Goal: Transaction & Acquisition: Purchase product/service

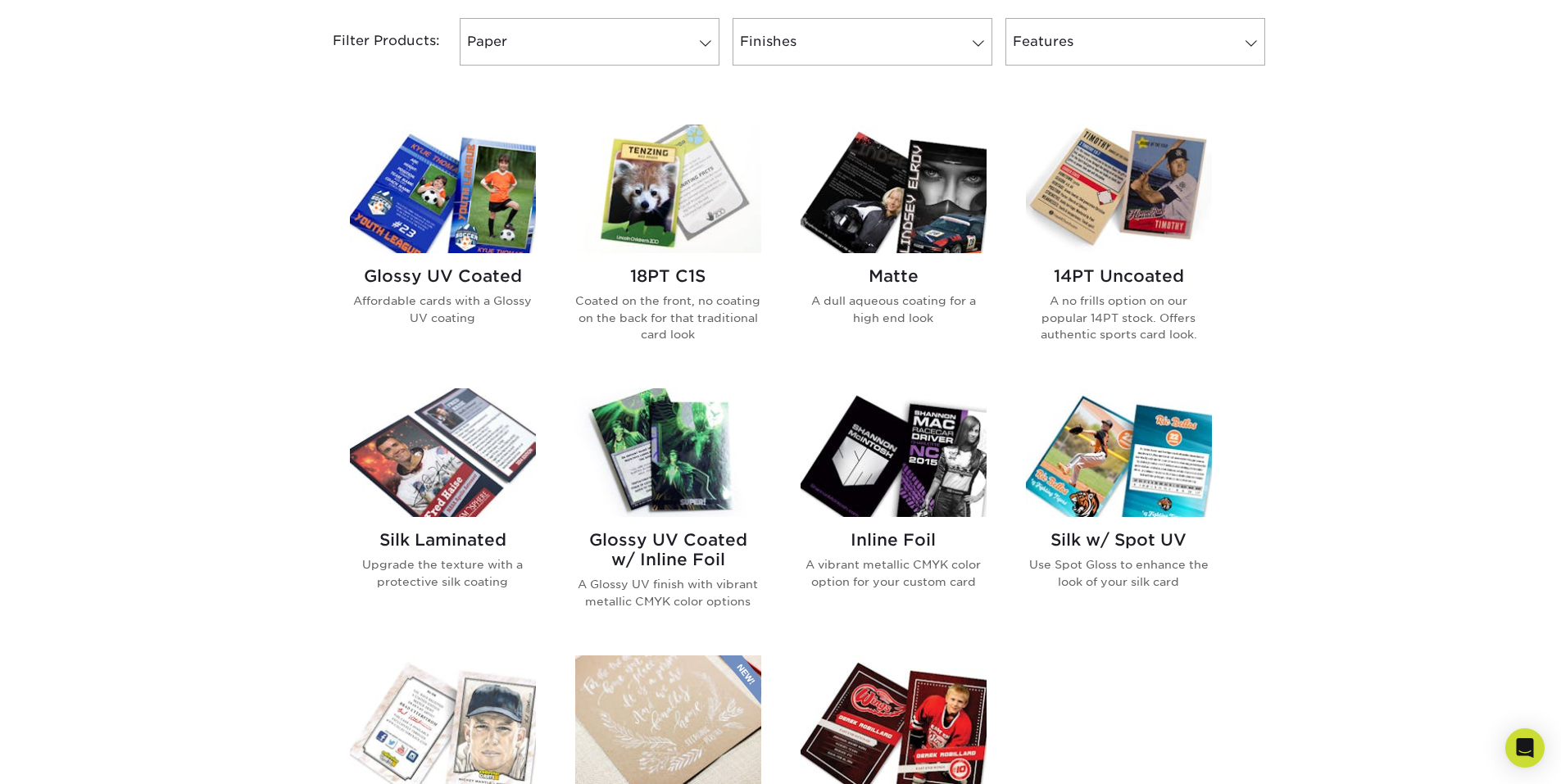
scroll to position [655, 0]
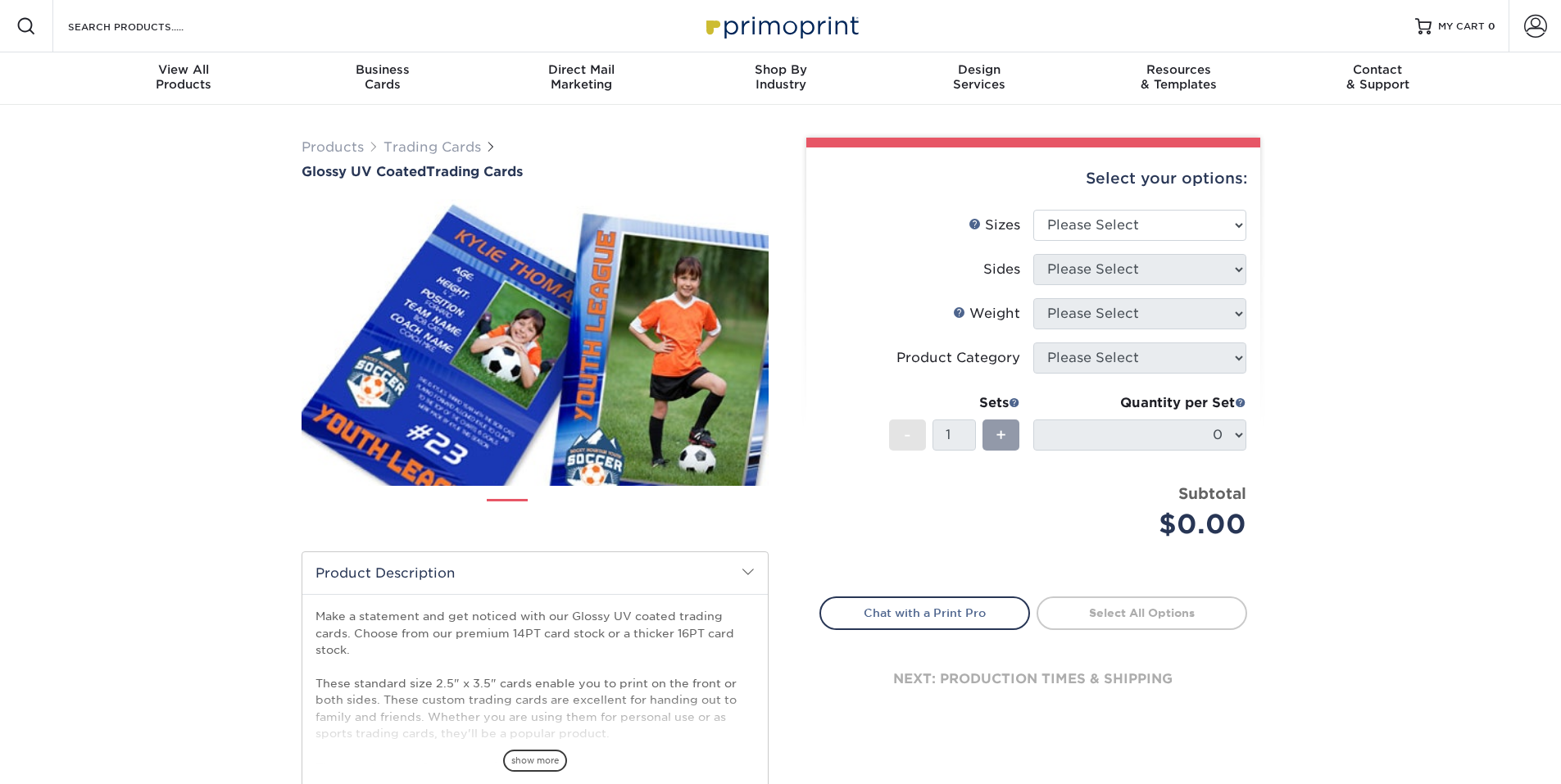
click at [1063, 233] on select "Please Select 2.5" x 3.5"" at bounding box center [1140, 225] width 213 height 32
click at [1075, 227] on select "Please Select 2.5" x 3.5"" at bounding box center [1140, 225] width 213 height 32
select select "2.50x3.50"
click at [1033, 210] on select "Please Select 2.5" x 3.5"" at bounding box center [1140, 225] width 213 height 32
click at [1094, 271] on select "Please Select Print Both Sides Print Front Only" at bounding box center [1140, 269] width 213 height 32
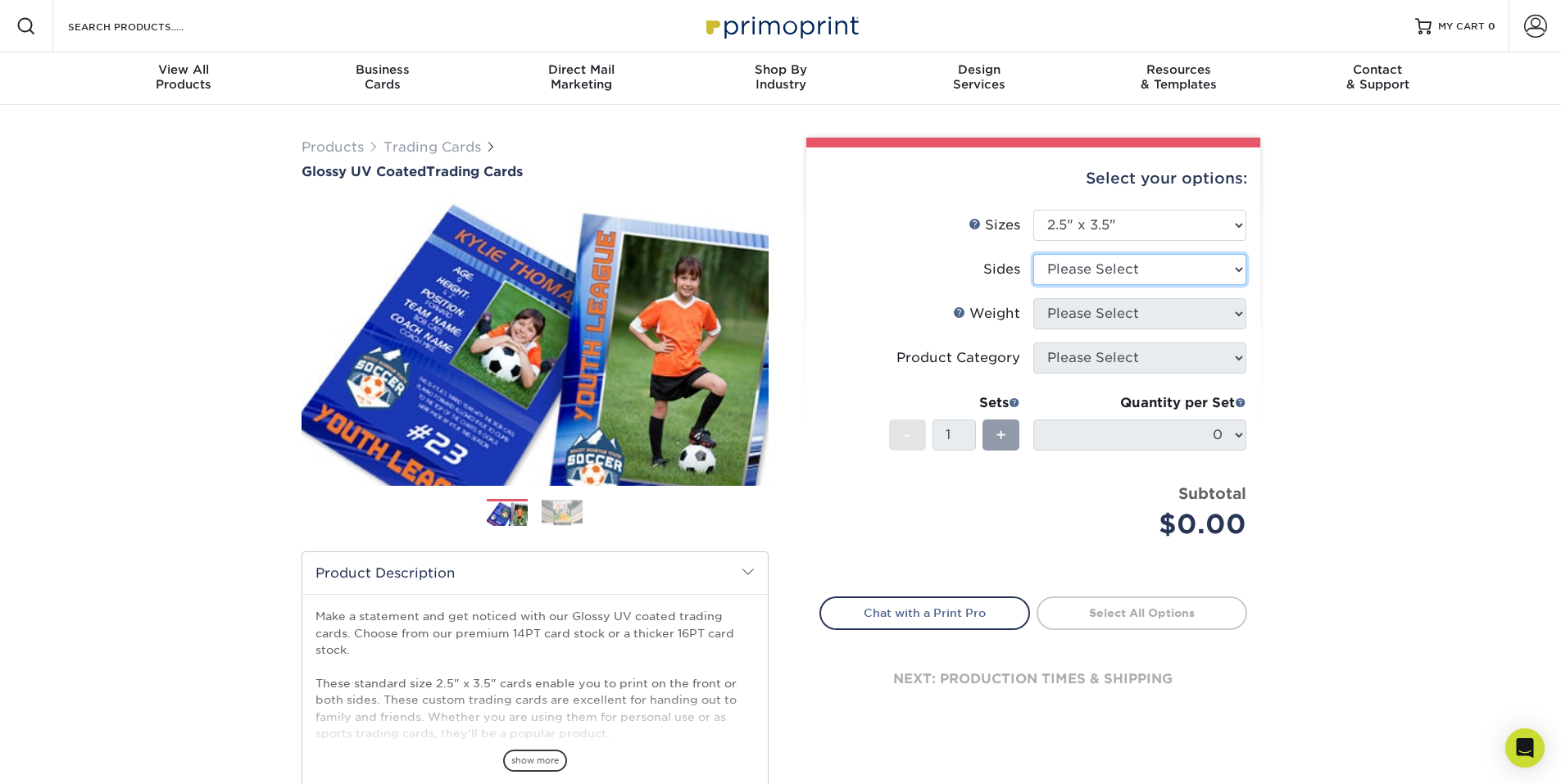
select select "13abbda7-1d64-4f25-8bb2-c179b224825d"
click at [1033, 254] on select "Please Select Print Both Sides Print Front Only" at bounding box center [1140, 269] width 213 height 32
click at [1121, 320] on select "Please Select 16PT 14PT 18PT C1S" at bounding box center [1140, 313] width 213 height 32
select select "18PTC1S"
click at [1033, 298] on select "Please Select 16PT 14PT 18PT C1S" at bounding box center [1140, 313] width 213 height 32
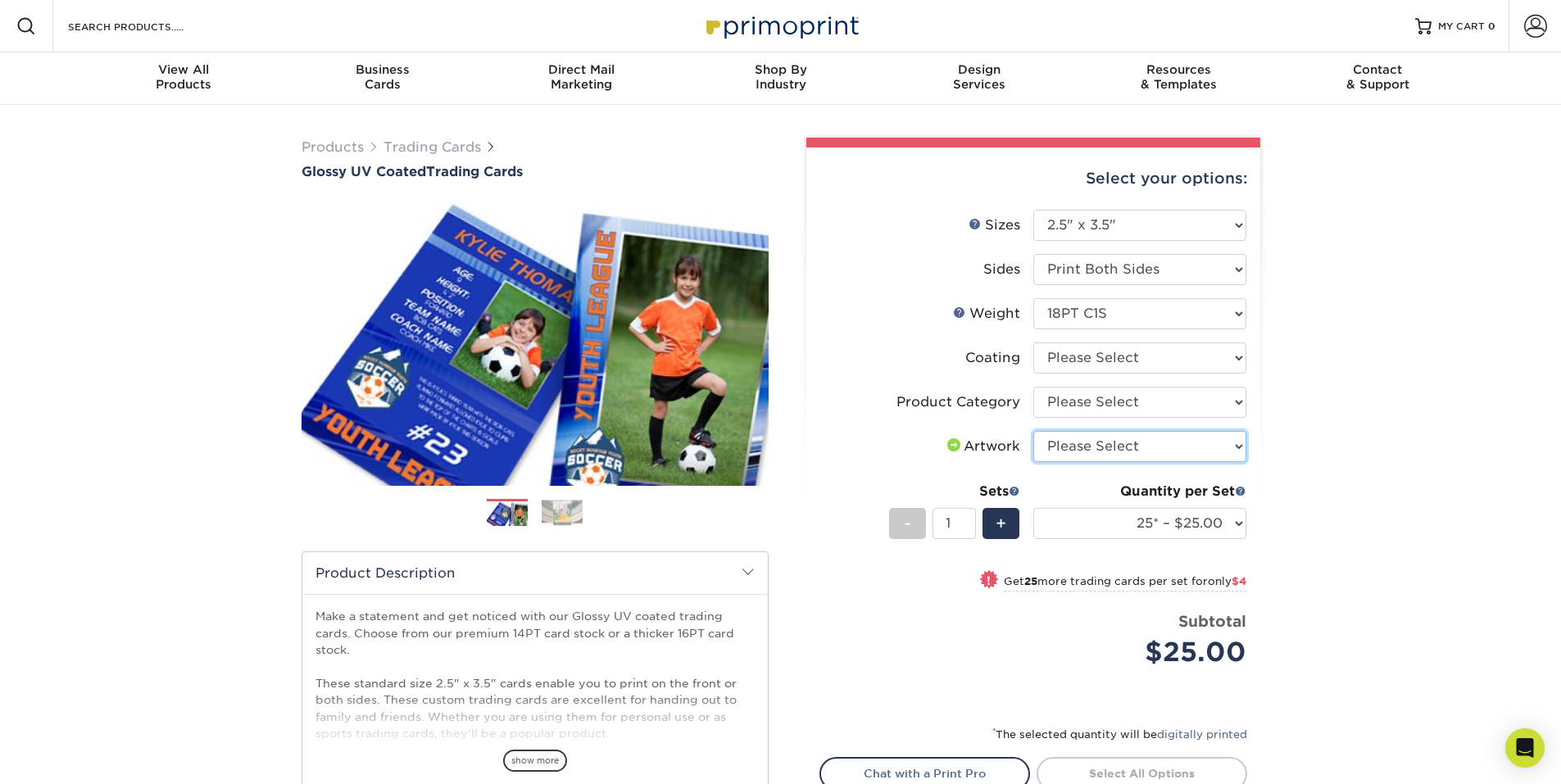
click at [1135, 441] on select "Please Select I will upload files I need a design - $100" at bounding box center [1140, 446] width 213 height 32
select select "upload"
click at [1033, 431] on select "Please Select I will upload files I need a design - $100" at bounding box center [1140, 446] width 213 height 32
click at [1127, 403] on select "Please Select Trading Cards" at bounding box center [1140, 402] width 213 height 32
select select "c2f9bce9-36c2-409d-b101-c29d9d031e18"
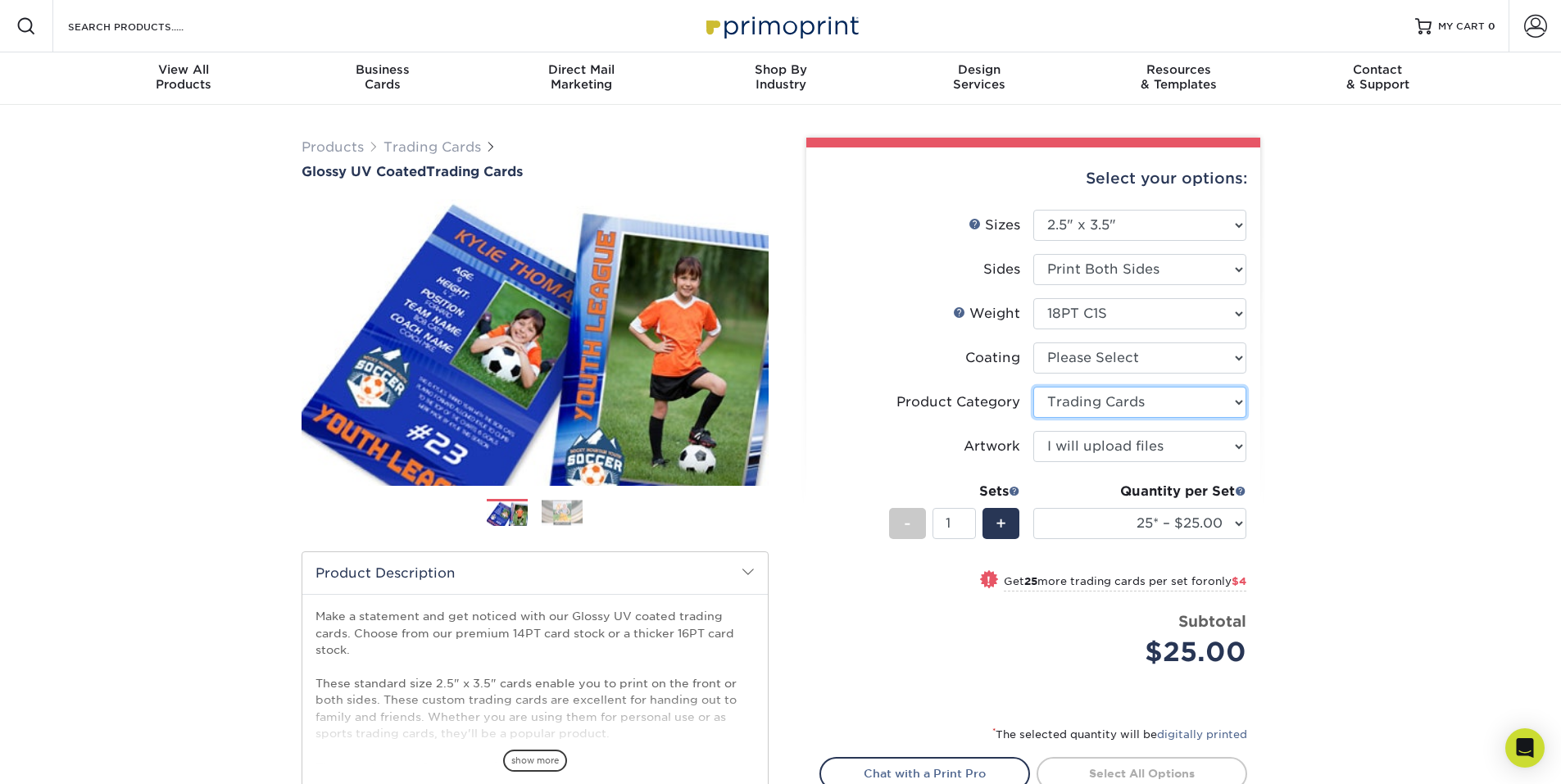
click at [1033, 387] on select "Please Select Trading Cards" at bounding box center [1140, 402] width 213 height 32
click at [1111, 363] on select at bounding box center [1140, 358] width 213 height 32
select select "1e8116af-acfc-44b1-83dc-8181aa338834"
click at [1033, 343] on select at bounding box center [1140, 358] width 213 height 32
select select "-1"
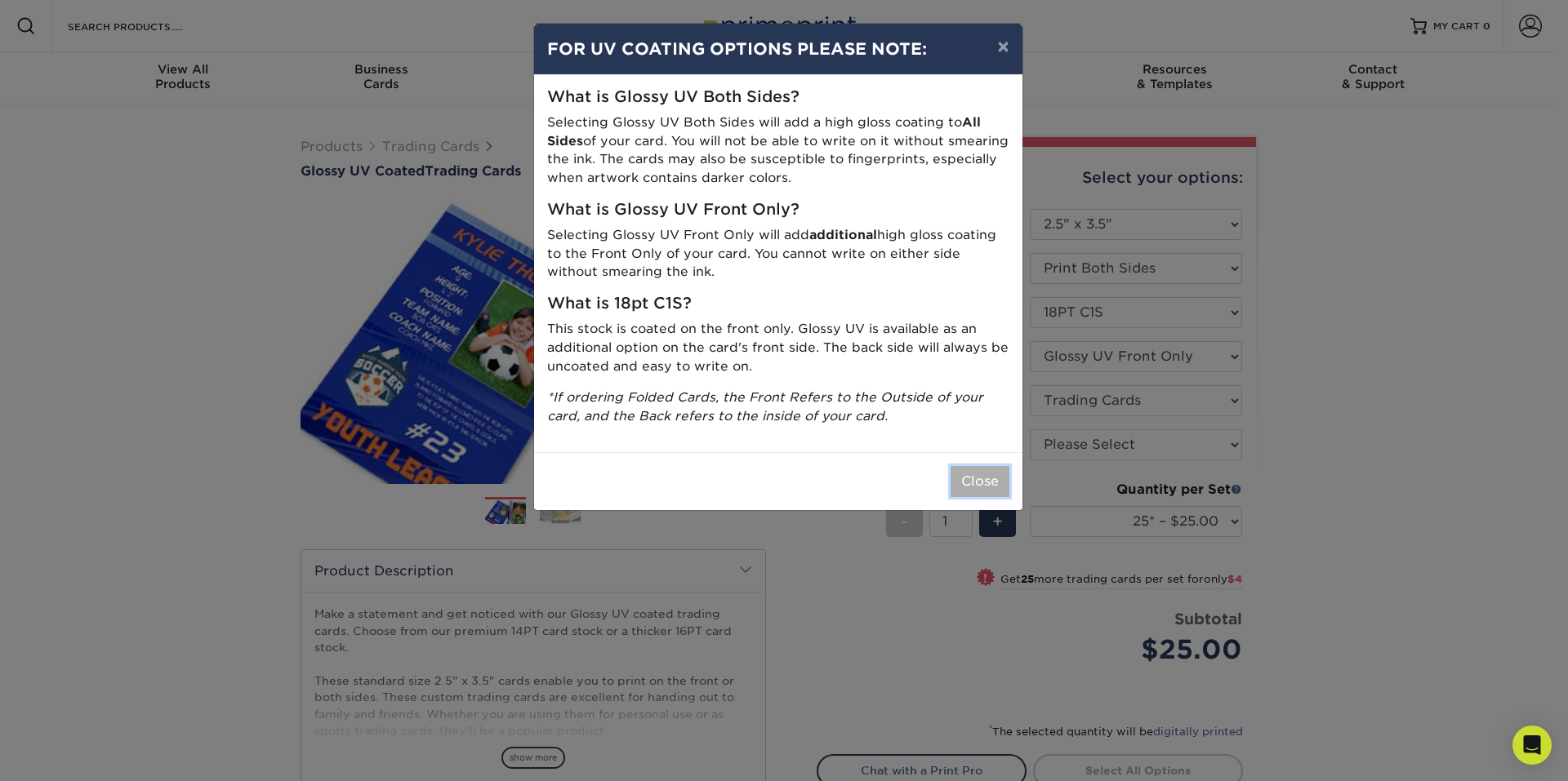
click at [975, 477] on button "Close" at bounding box center [980, 482] width 59 height 31
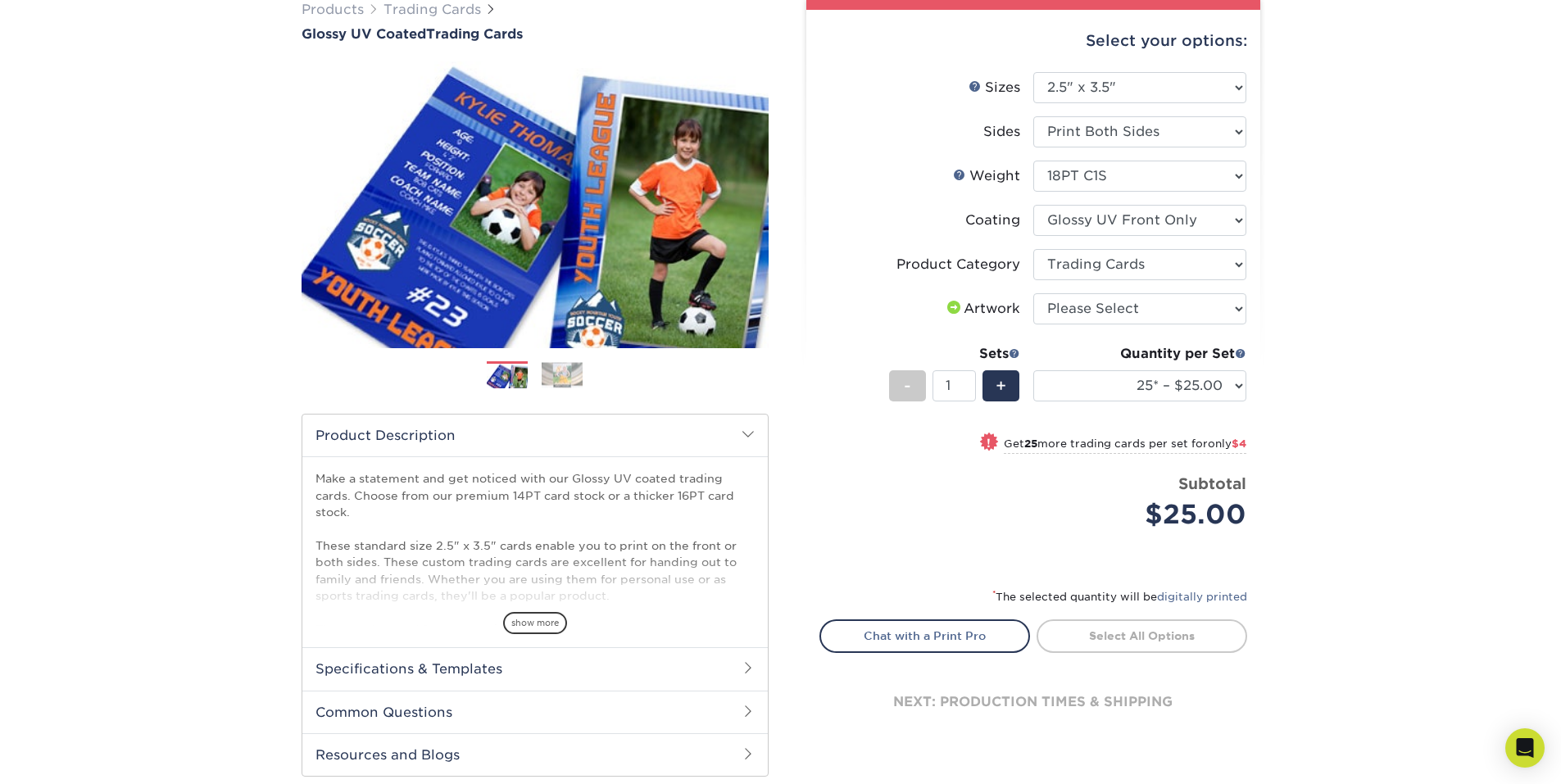
scroll to position [164, 0]
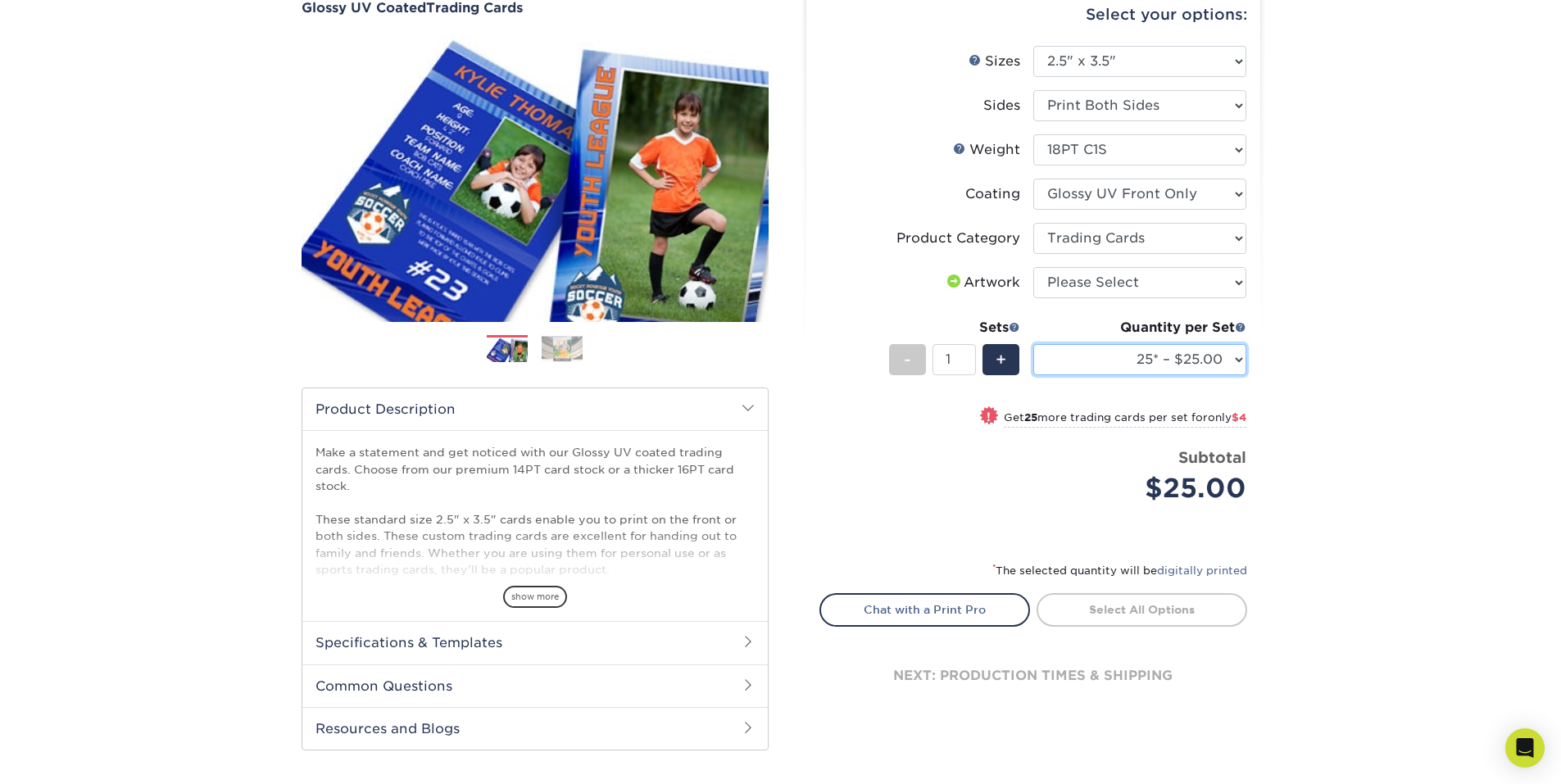
click at [1073, 362] on select "25* – $25.00 50* – $29.00 75* – $37.00 100* – $41.00 250* – $48.00 500 – $58.00…" at bounding box center [1140, 359] width 213 height 32
click at [982, 451] on div "Price per set $25.00" at bounding box center [926, 477] width 213 height 62
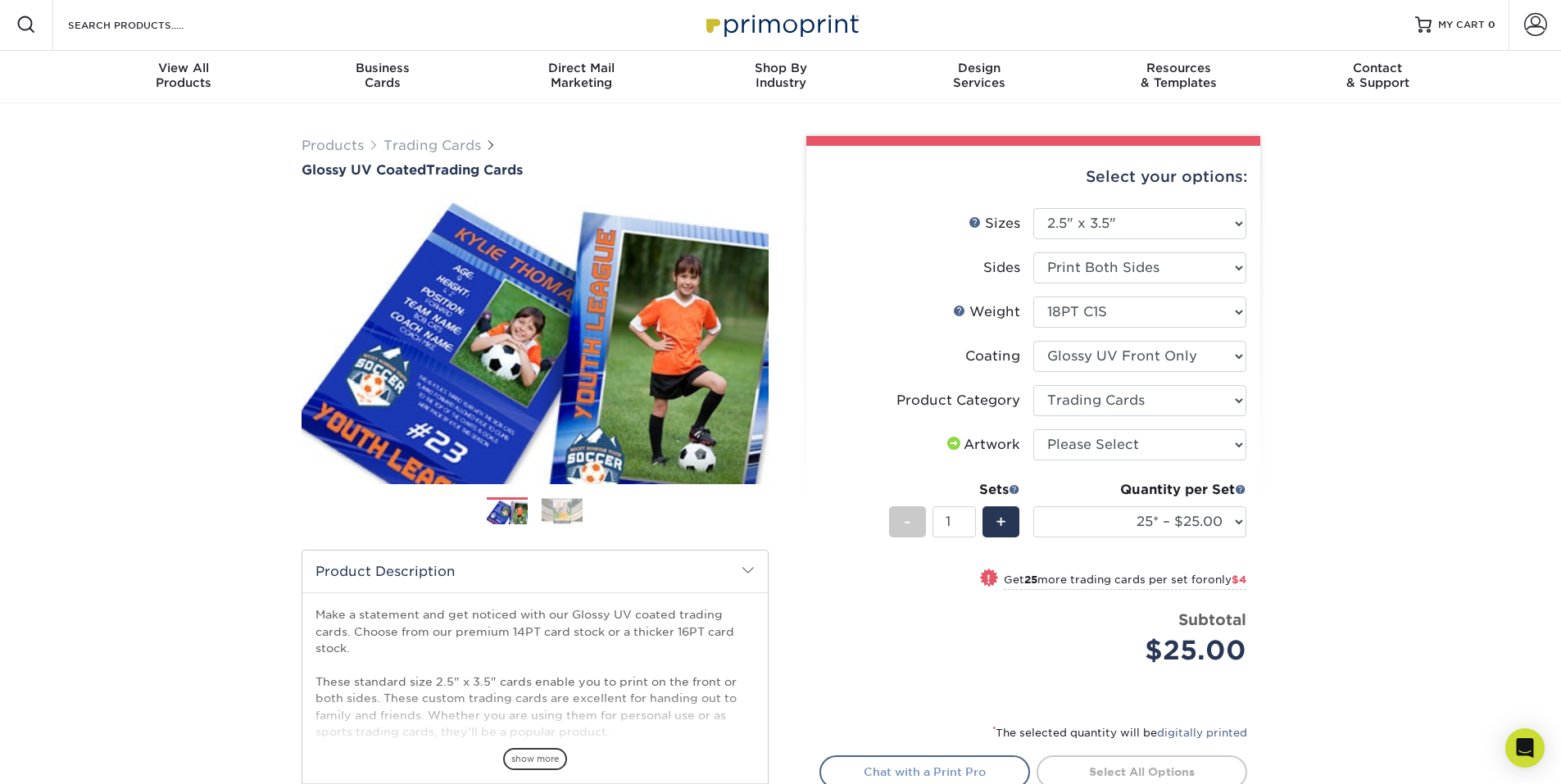
scroll to position [0, 0]
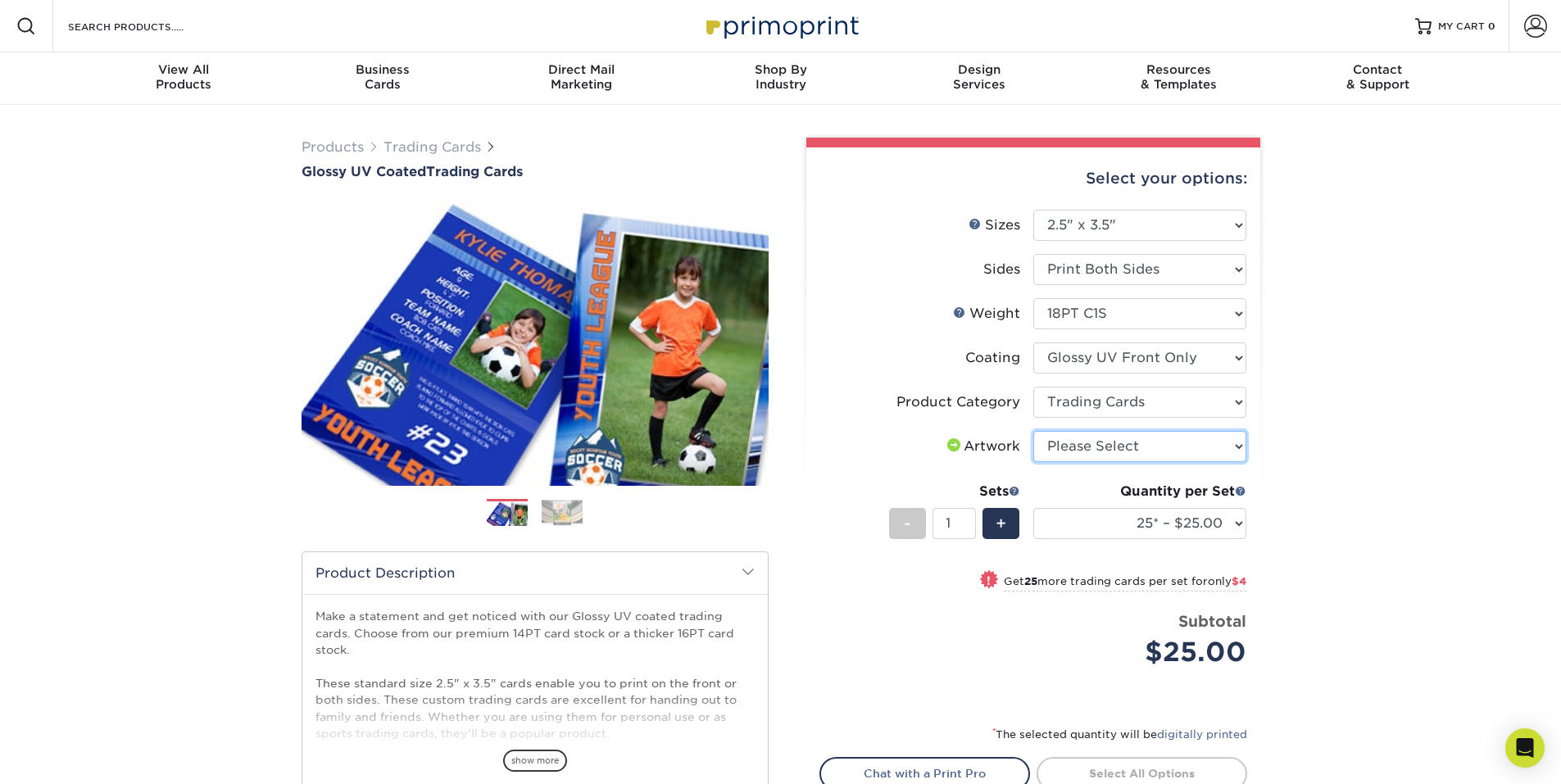
click at [1052, 449] on select "Please Select I will upload files I need a design - $100" at bounding box center [1140, 446] width 213 height 32
select select "upload"
click at [1033, 431] on select "Please Select I will upload files I need a design - $100" at bounding box center [1140, 446] width 213 height 32
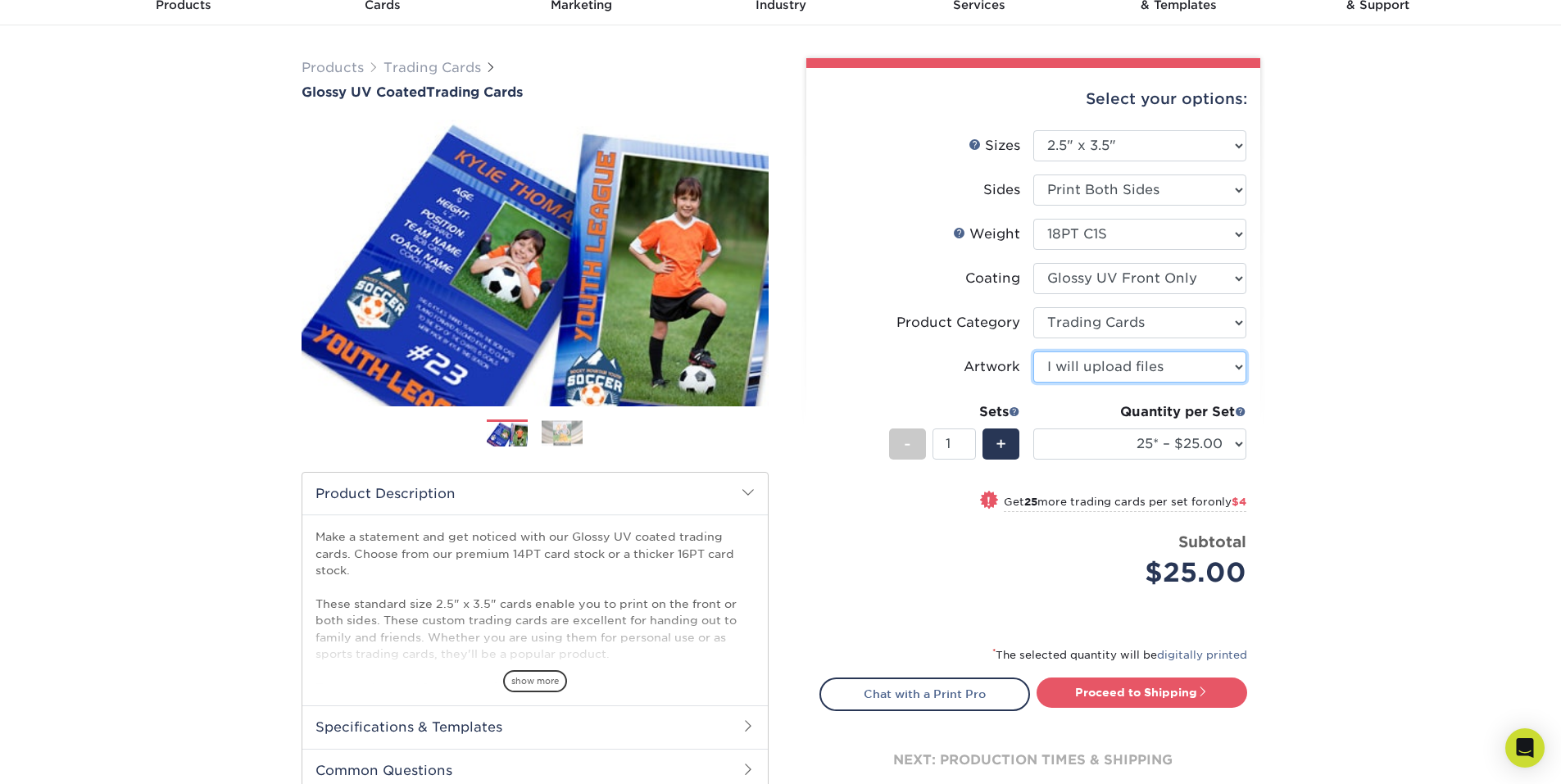
scroll to position [82, 0]
